Goal: Task Accomplishment & Management: Manage account settings

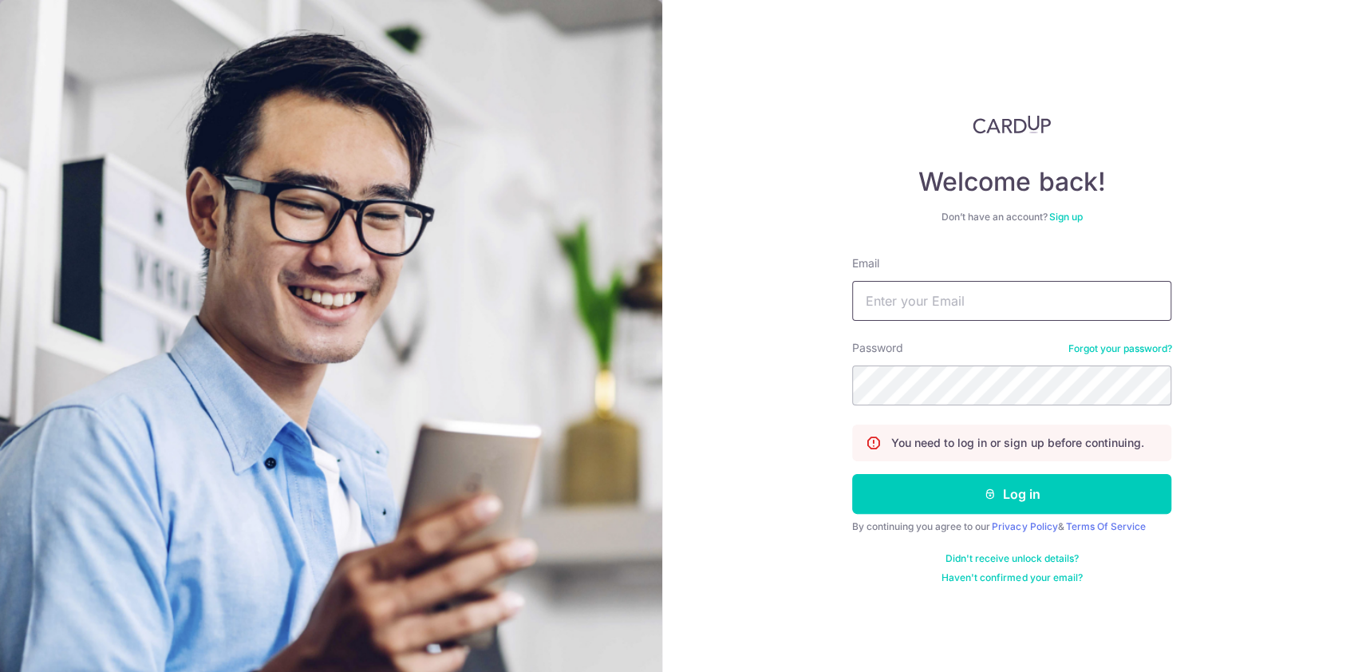
click at [1028, 308] on input "Email" at bounding box center [1011, 301] width 319 height 40
type input "w"
type input "[PERSON_NAME][EMAIL_ADDRESS][DOMAIN_NAME]"
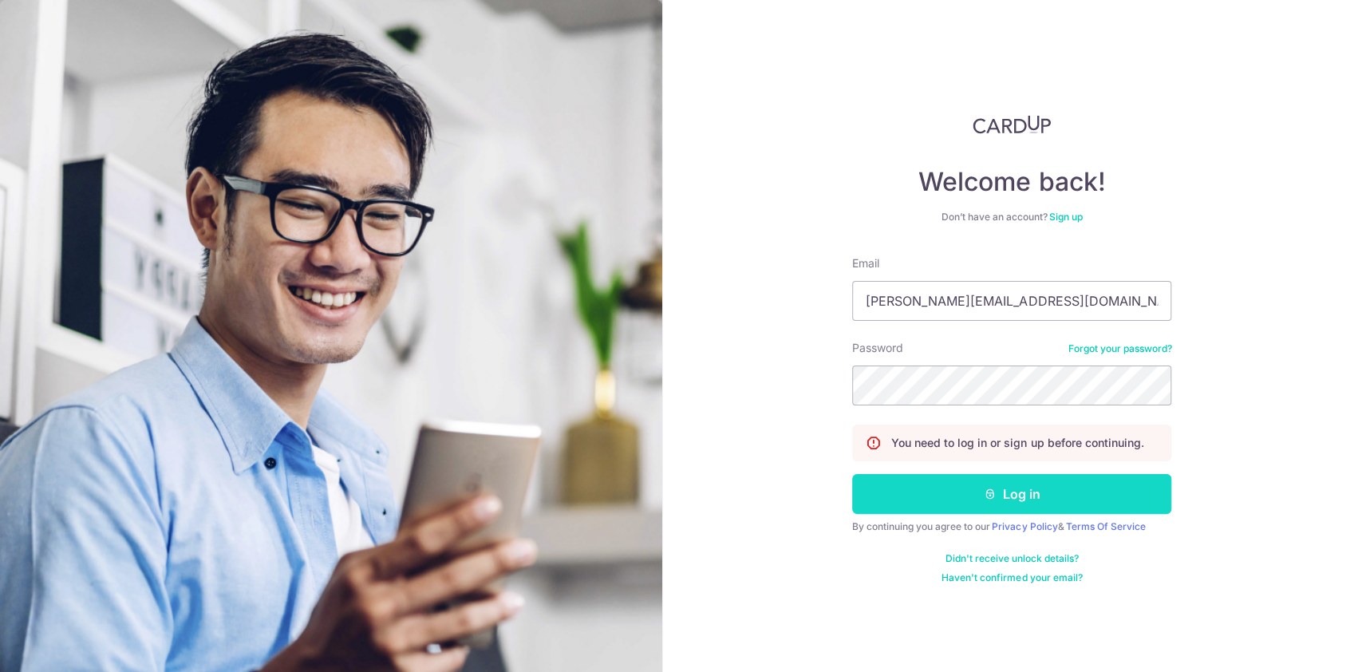
click at [931, 488] on button "Log in" at bounding box center [1011, 494] width 319 height 40
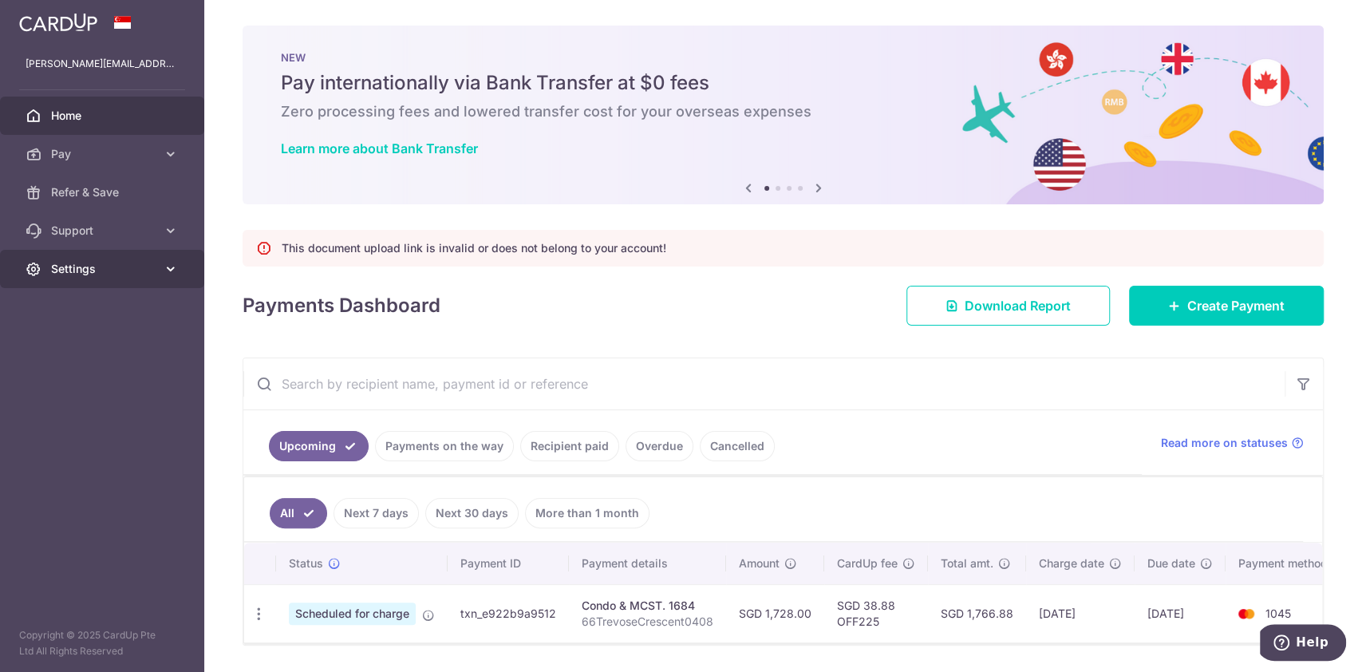
click at [169, 263] on icon at bounding box center [171, 269] width 16 height 16
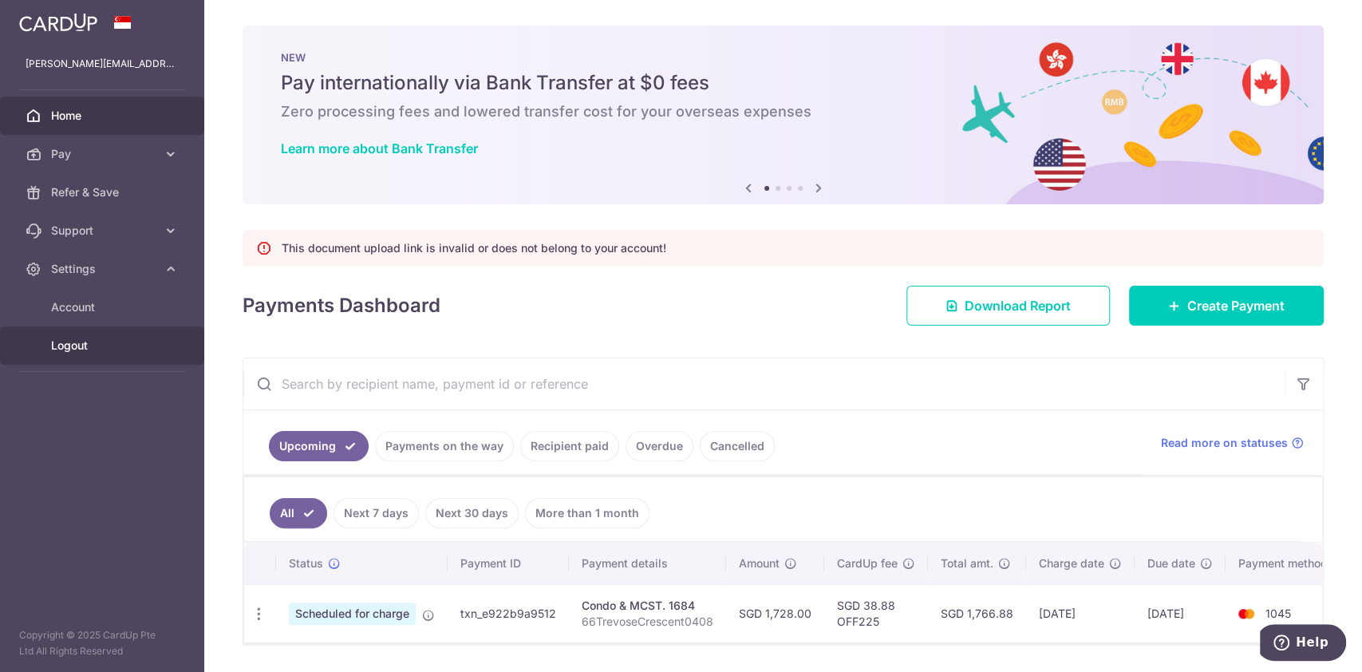
click at [65, 342] on span "Logout" at bounding box center [103, 346] width 105 height 16
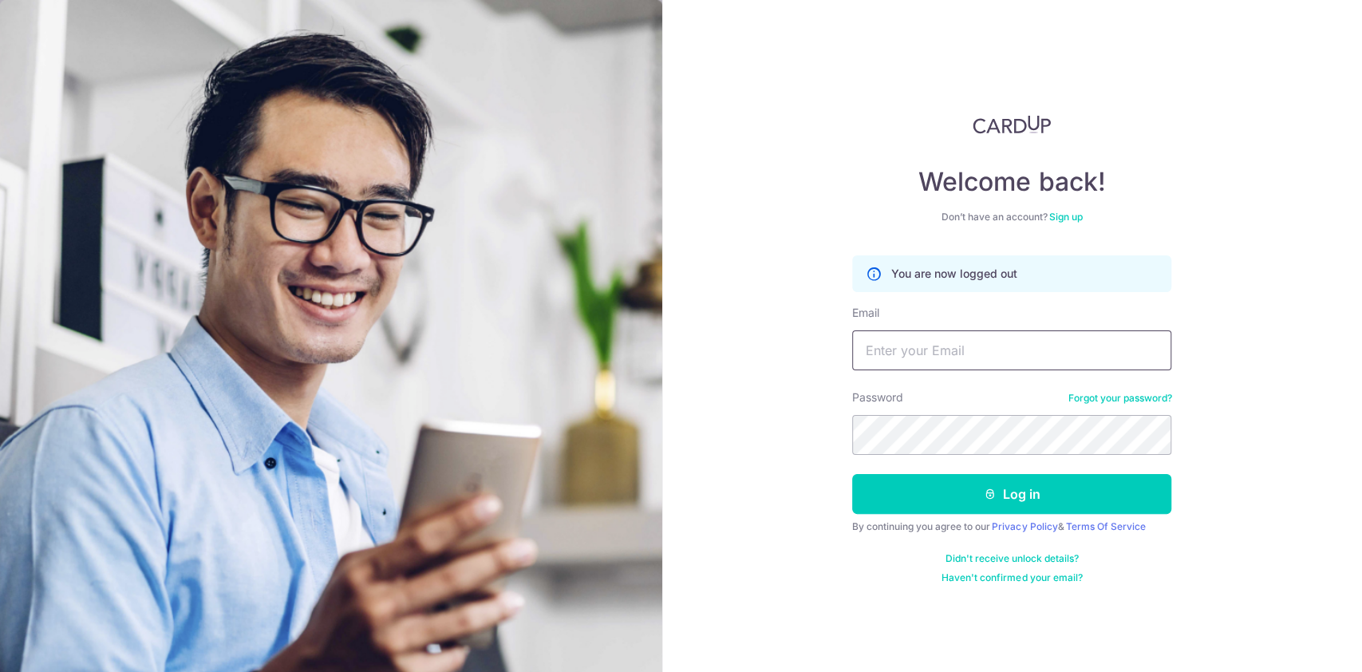
click at [902, 355] on input "Email" at bounding box center [1011, 350] width 319 height 40
type input "sarah_kidsfocus@hotmail.com"
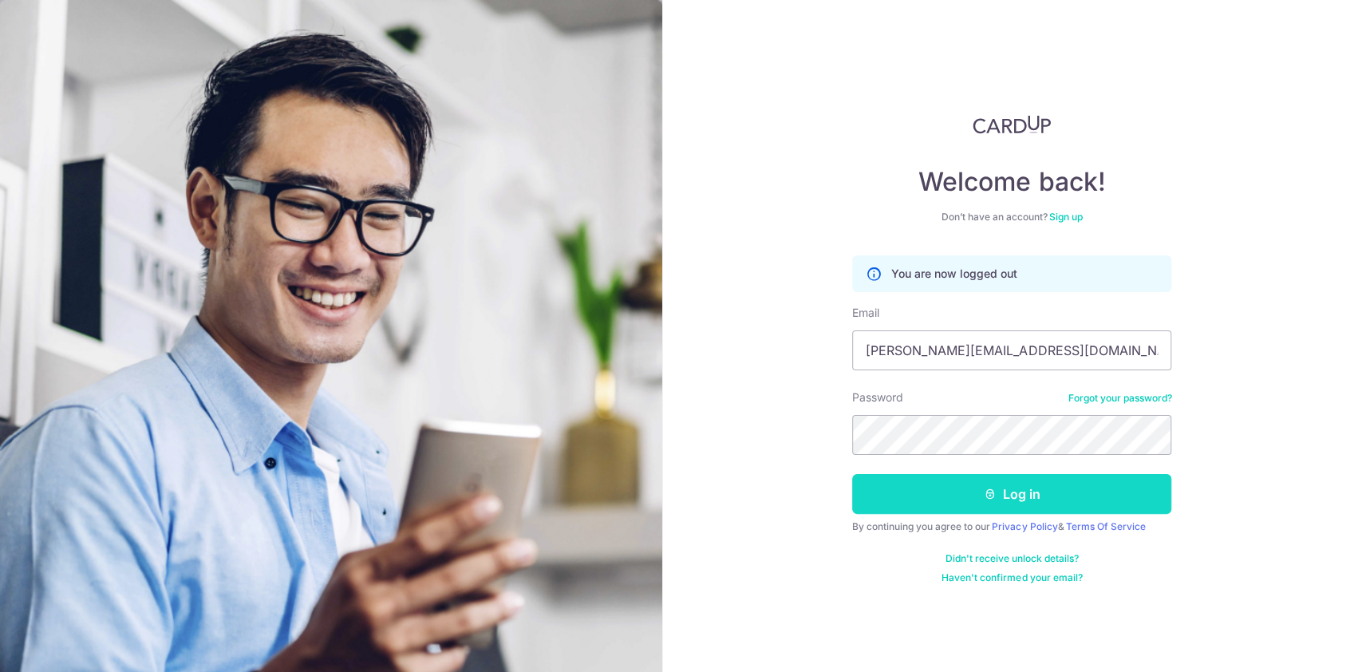
click at [906, 488] on button "Log in" at bounding box center [1011, 494] width 319 height 40
